Goal: Task Accomplishment & Management: Use online tool/utility

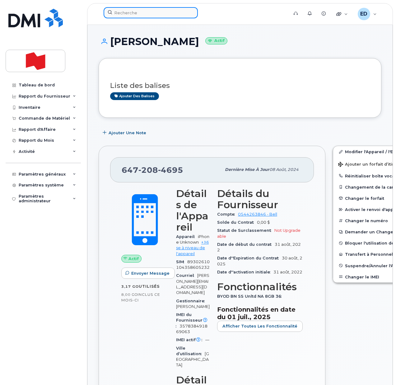
click at [129, 14] on input at bounding box center [151, 12] width 94 height 11
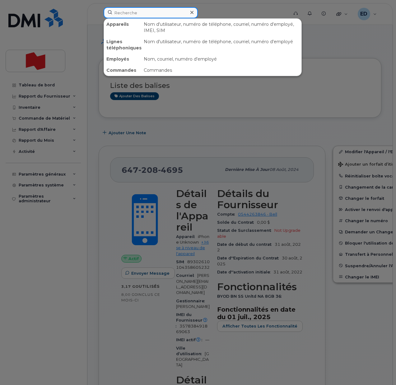
paste input "[PERSON_NAME]"
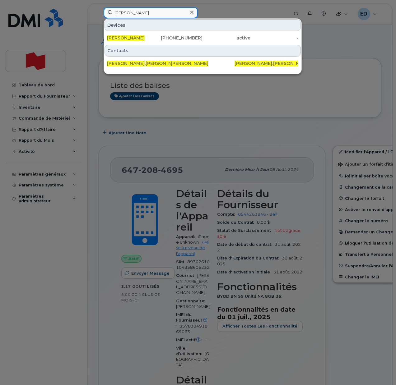
type input "[PERSON_NAME]"
click at [133, 37] on span "[PERSON_NAME]" at bounding box center [126, 38] width 38 height 6
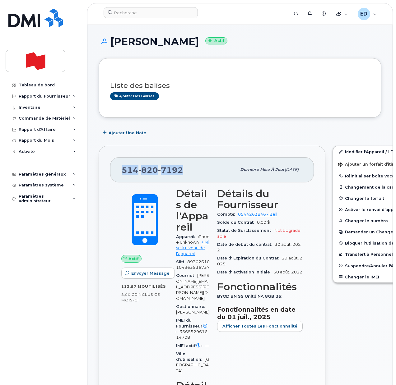
drag, startPoint x: 183, startPoint y: 170, endPoint x: 123, endPoint y: 173, distance: 60.1
click at [123, 173] on div "[PHONE_NUMBER]" at bounding box center [179, 169] width 115 height 13
copy span "514 820 7192"
click at [348, 275] on button "Changer le IMEI" at bounding box center [381, 277] width 96 height 11
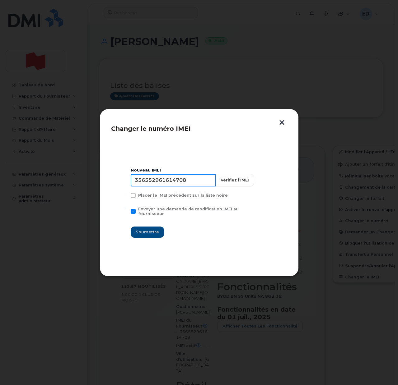
click at [180, 185] on input "356552961614708" at bounding box center [173, 180] width 85 height 12
type input "353927601152462"
click at [155, 231] on span "Soumettre" at bounding box center [147, 232] width 23 height 6
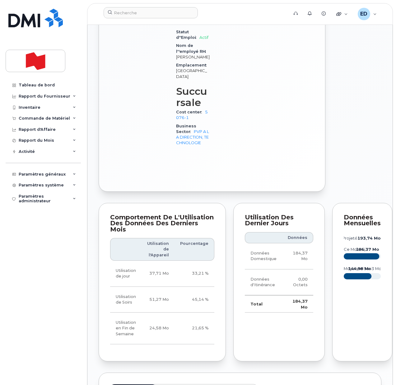
scroll to position [506, 0]
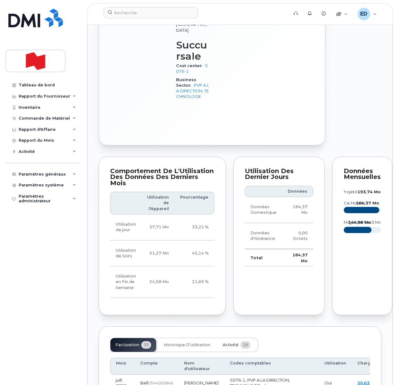
click at [227, 348] on span "Activité" at bounding box center [231, 345] width 16 height 5
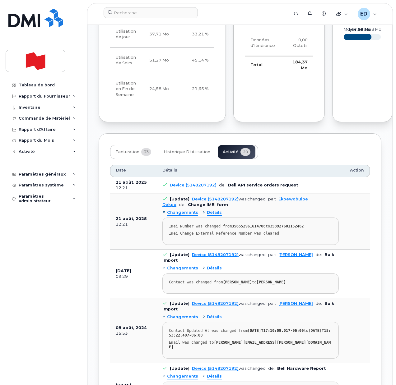
scroll to position [700, 0]
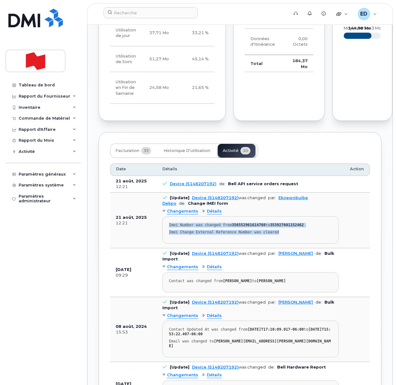
drag, startPoint x: 282, startPoint y: 250, endPoint x: 161, endPoint y: 244, distance: 121.2
click at [161, 244] on td "[Update] Device (5148207192) was changed par: Ekoewobuibe Dekpo de: Change IMEI…" at bounding box center [251, 221] width 188 height 56
copy pre "Imei Number was changed from 356552961614708 to 353927601152462 Imei Change Ext…"
click at [367, 238] on td at bounding box center [357, 221] width 26 height 56
